Goal: Task Accomplishment & Management: Complete application form

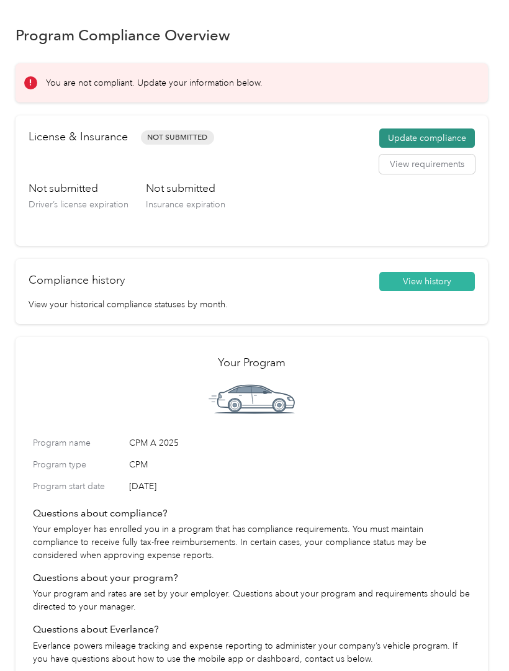
click at [428, 134] on button "Update compliance" at bounding box center [428, 139] width 96 height 20
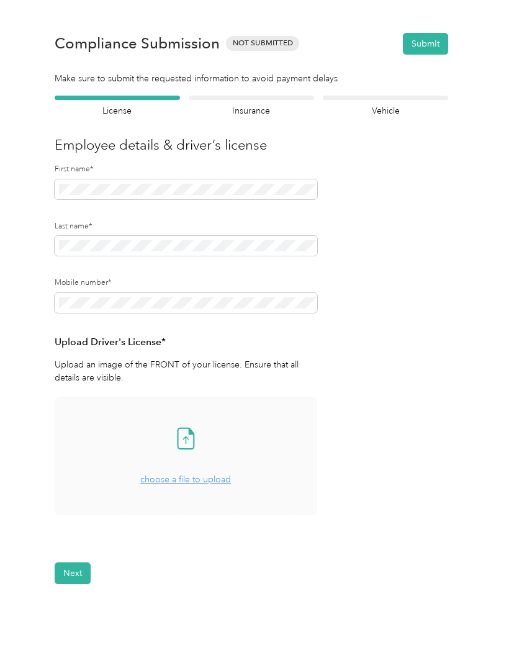
click at [204, 484] on div "Drag and drop your file here, or choose a file to upload" at bounding box center [185, 473] width 91 height 27
click at [284, 555] on button "View" at bounding box center [284, 551] width 19 height 9
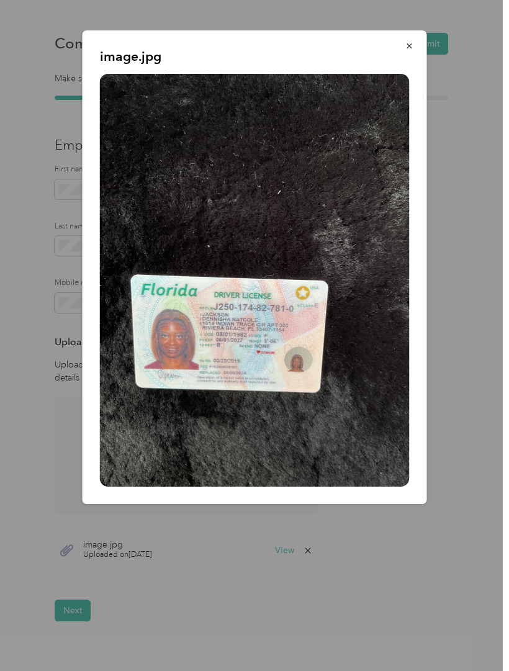
click at [419, 45] on button "button" at bounding box center [410, 46] width 26 height 22
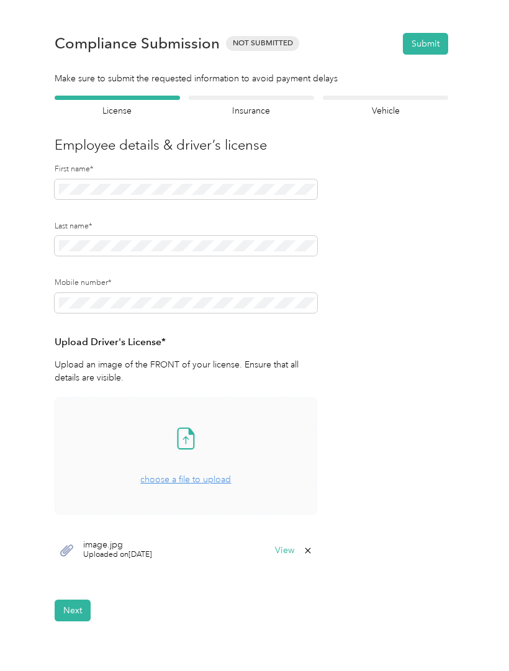
click at [84, 616] on button "Next" at bounding box center [73, 611] width 36 height 22
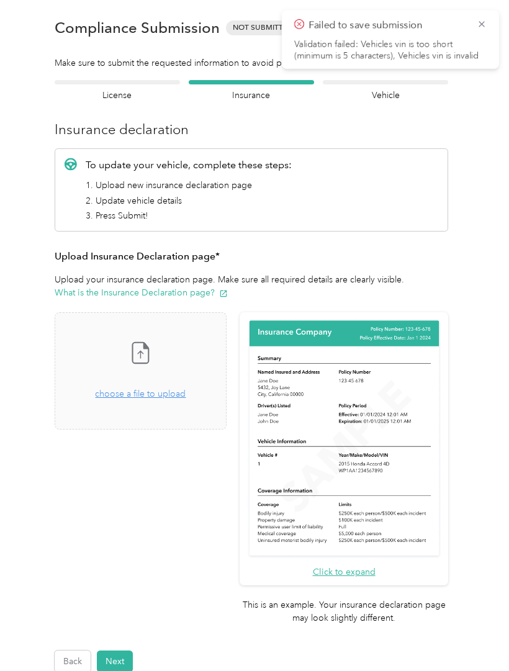
click at [168, 398] on span "choose a file to upload" at bounding box center [140, 394] width 91 height 11
